Goal: Task Accomplishment & Management: Manage account settings

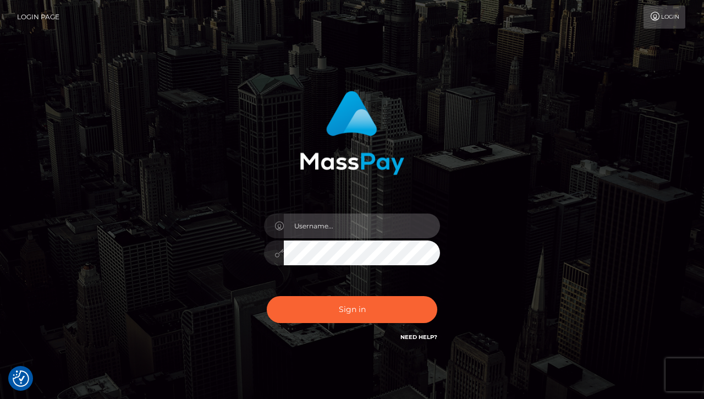
type input "[EMAIL_ADDRESS][DOMAIN_NAME]"
click at [352, 309] on button "Sign in" at bounding box center [352, 309] width 171 height 27
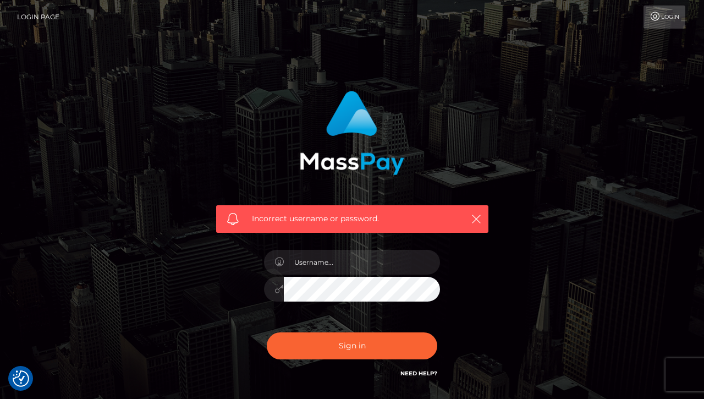
click at [340, 275] on div at bounding box center [352, 284] width 193 height 84
type input "[EMAIL_ADDRESS][DOMAIN_NAME]"
click at [352, 345] on button "Sign in" at bounding box center [352, 345] width 171 height 27
